Goal: Task Accomplishment & Management: Manage account settings

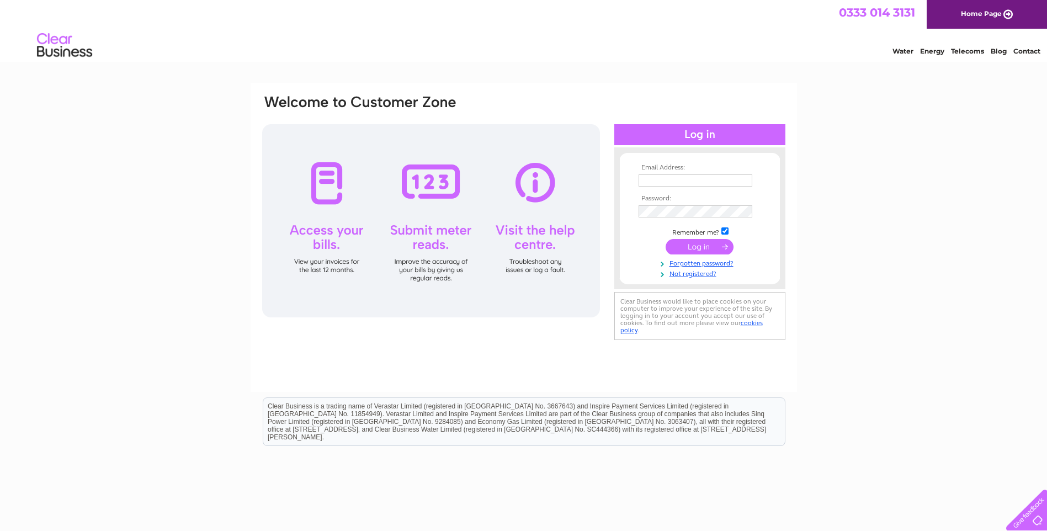
click at [688, 181] on input "text" at bounding box center [696, 180] width 114 height 12
type input "[EMAIL_ADDRESS][PERSON_NAME][DOMAIN_NAME]"
click at [700, 246] on input "submit" at bounding box center [700, 246] width 68 height 15
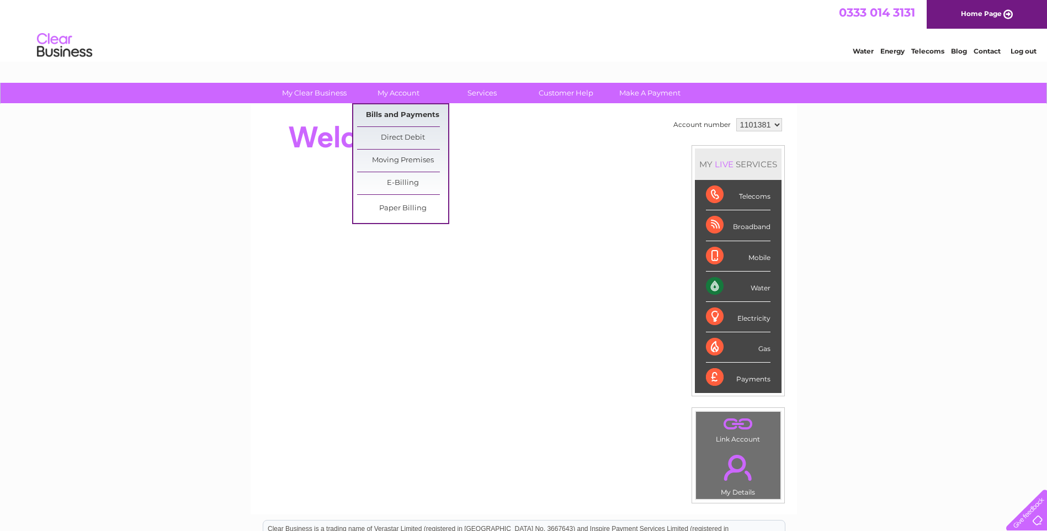
click at [395, 115] on link "Bills and Payments" at bounding box center [402, 115] width 91 height 22
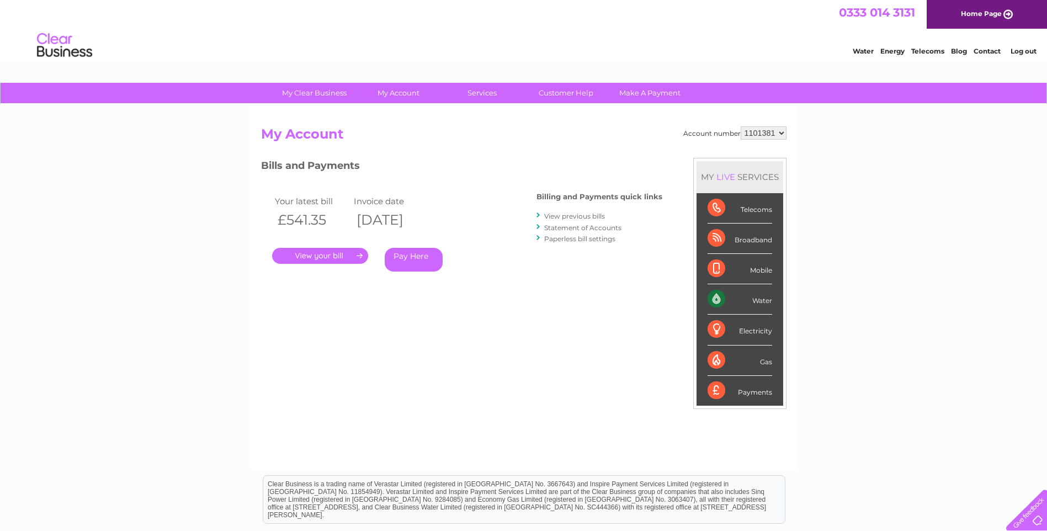
click at [351, 254] on link "." at bounding box center [320, 256] width 96 height 16
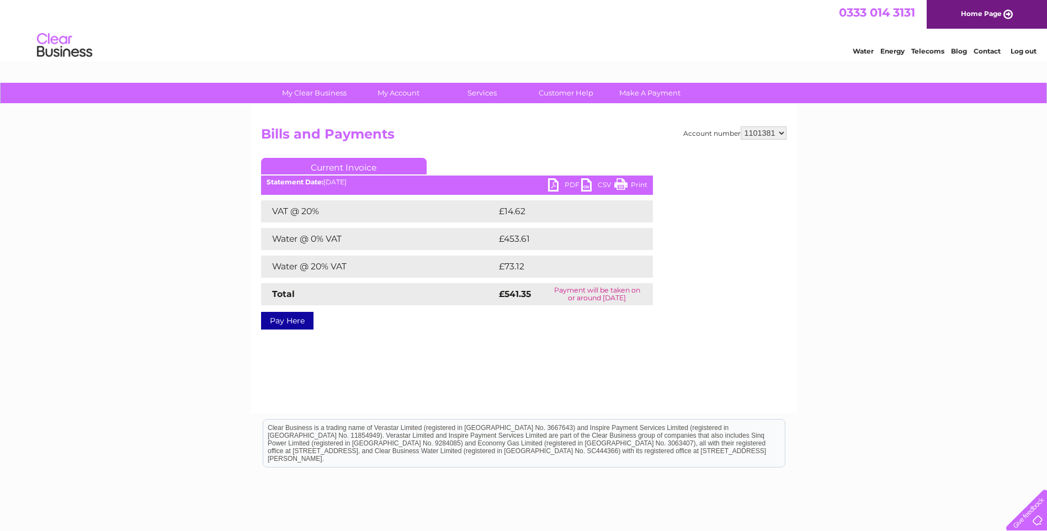
drag, startPoint x: 562, startPoint y: 183, endPoint x: 551, endPoint y: 190, distance: 12.7
click at [562, 183] on link "PDF" at bounding box center [564, 186] width 33 height 16
